Goal: Find specific page/section: Find specific page/section

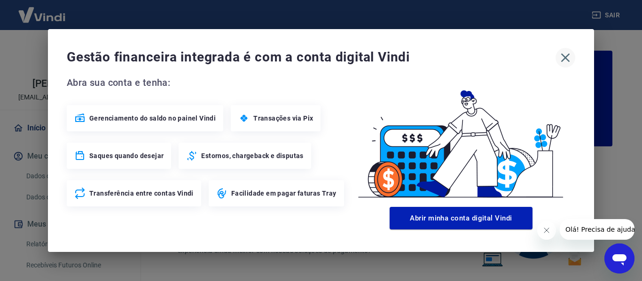
click at [570, 54] on icon "button" at bounding box center [564, 57] width 15 height 15
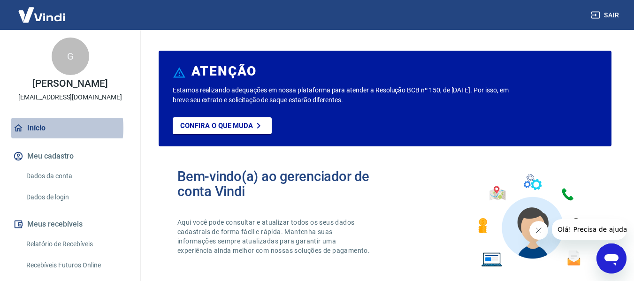
click at [46, 138] on link "Início" at bounding box center [70, 128] width 118 height 21
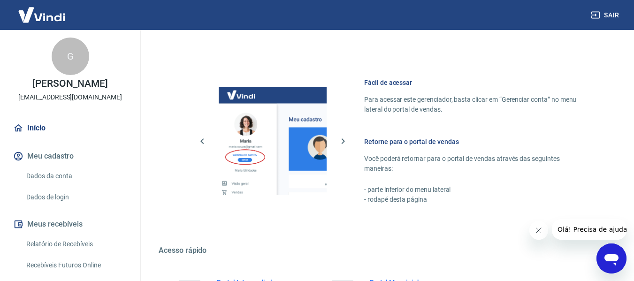
scroll to position [587, 0]
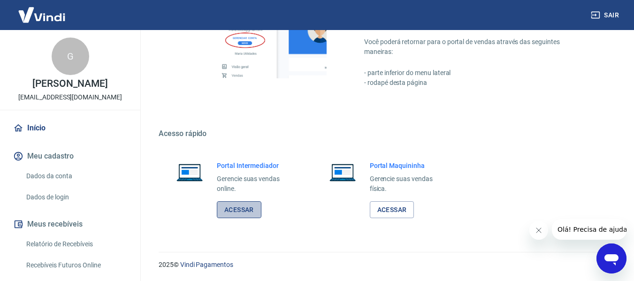
click at [240, 213] on link "Acessar" at bounding box center [239, 209] width 45 height 17
